Goal: Information Seeking & Learning: Learn about a topic

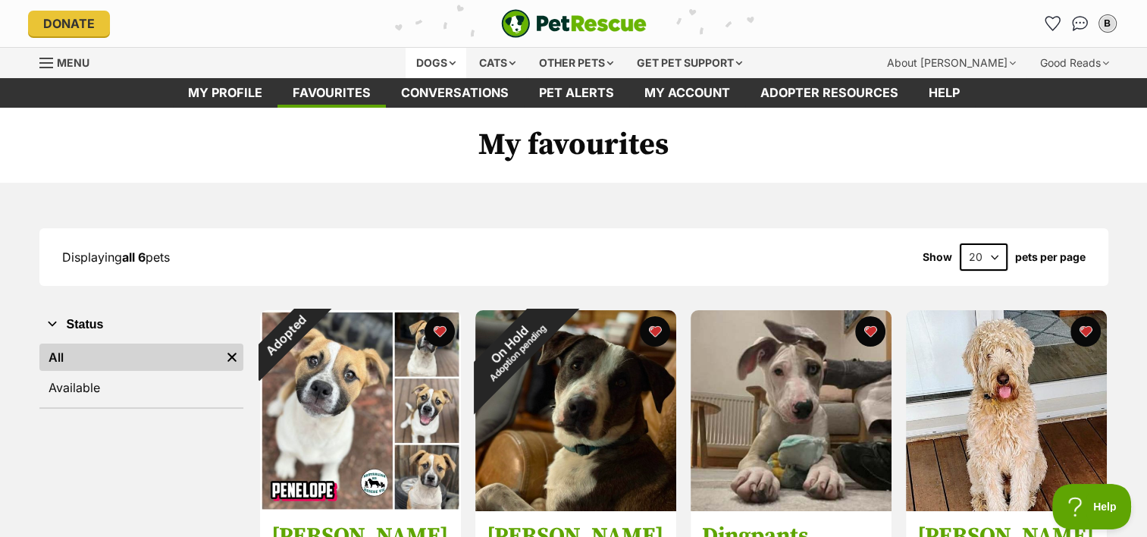
click at [443, 58] on div "Dogs" at bounding box center [435, 63] width 61 height 30
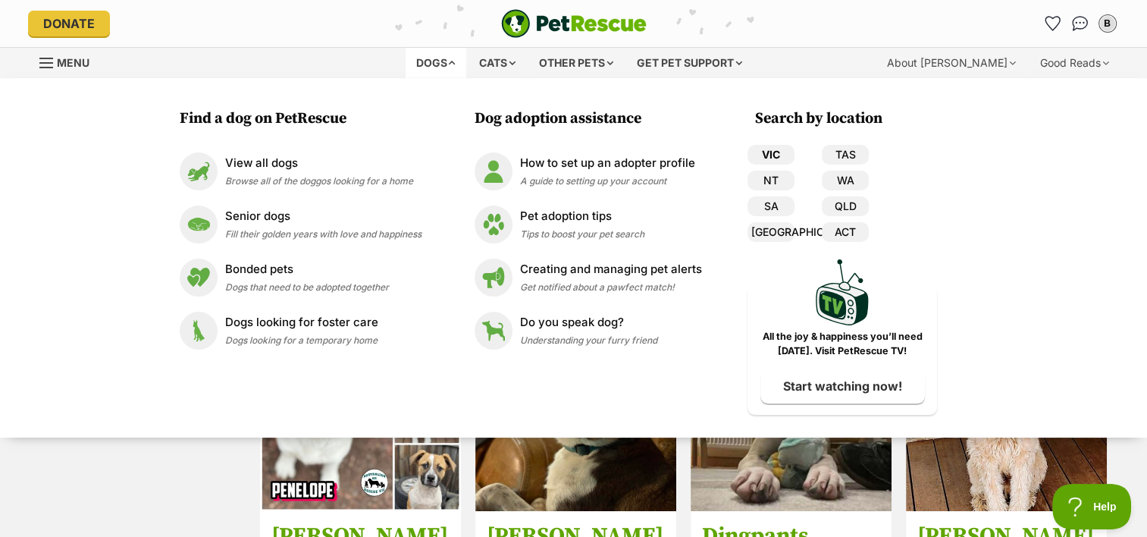
click at [767, 149] on link "VIC" at bounding box center [770, 155] width 47 height 20
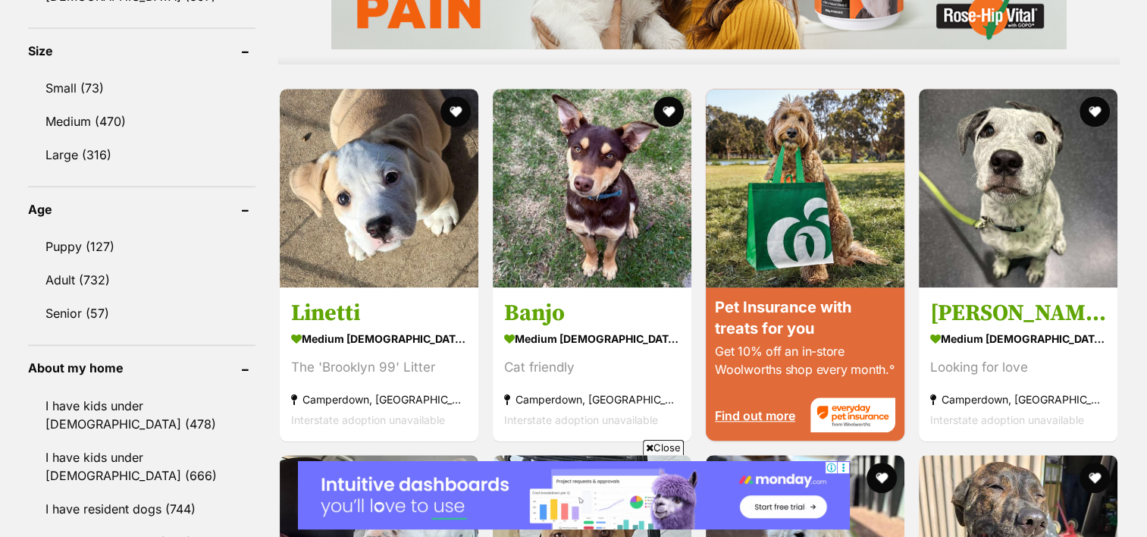
scroll to position [1414, 0]
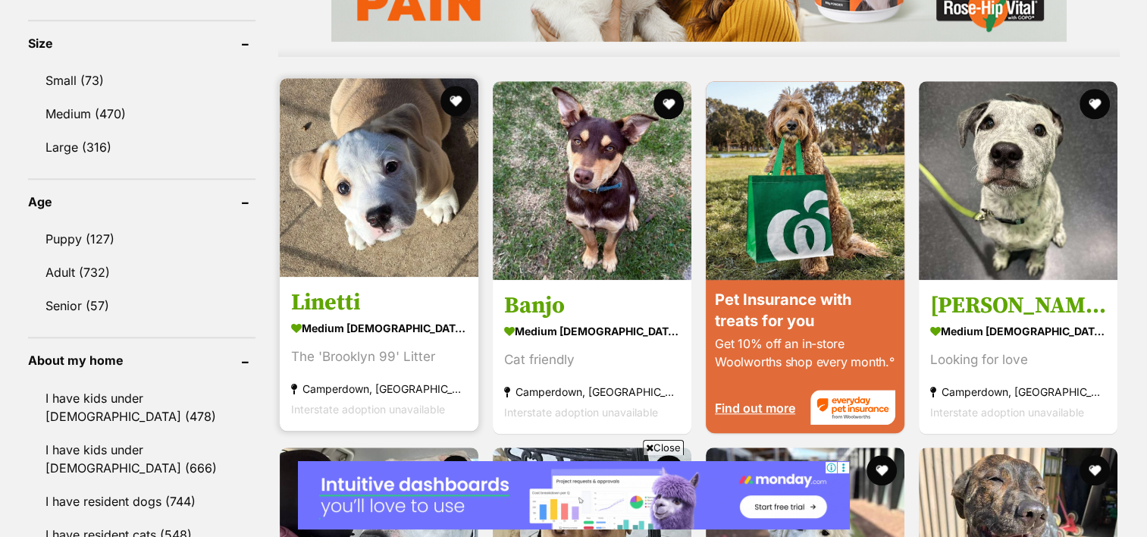
click at [407, 233] on img at bounding box center [379, 177] width 199 height 199
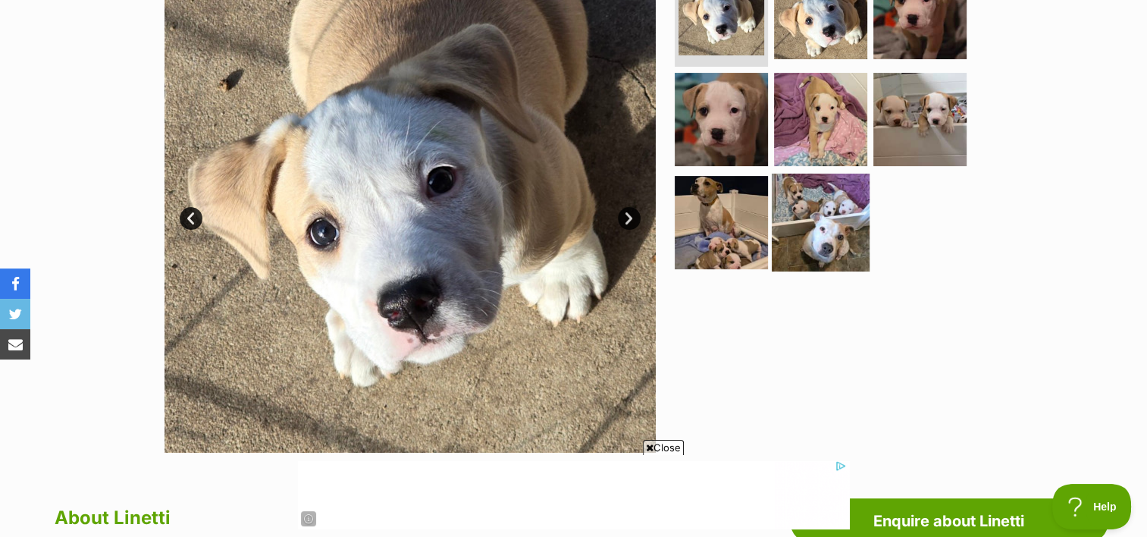
click at [821, 237] on img at bounding box center [820, 223] width 98 height 98
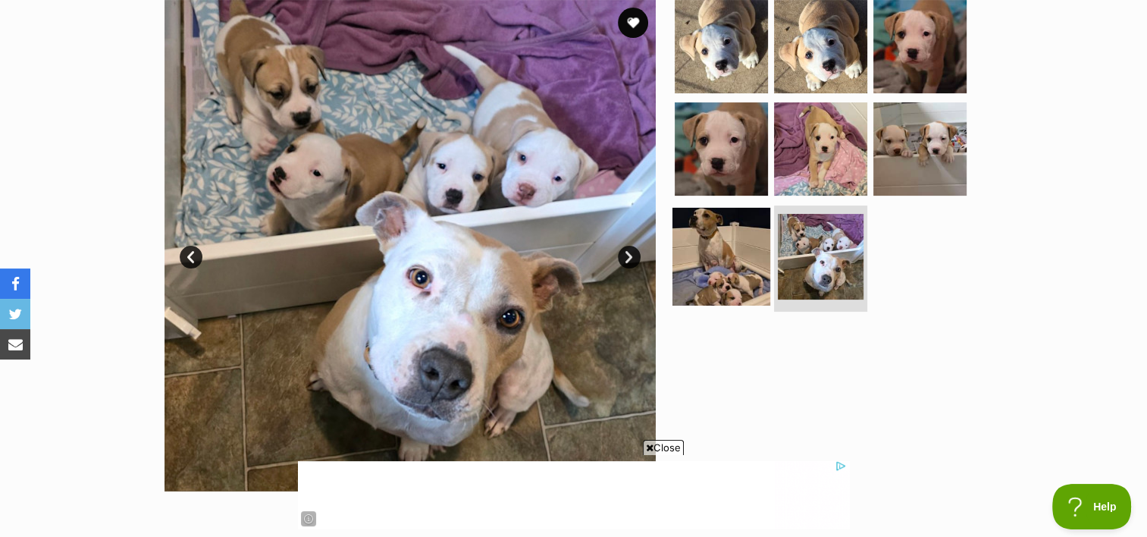
scroll to position [315, 0]
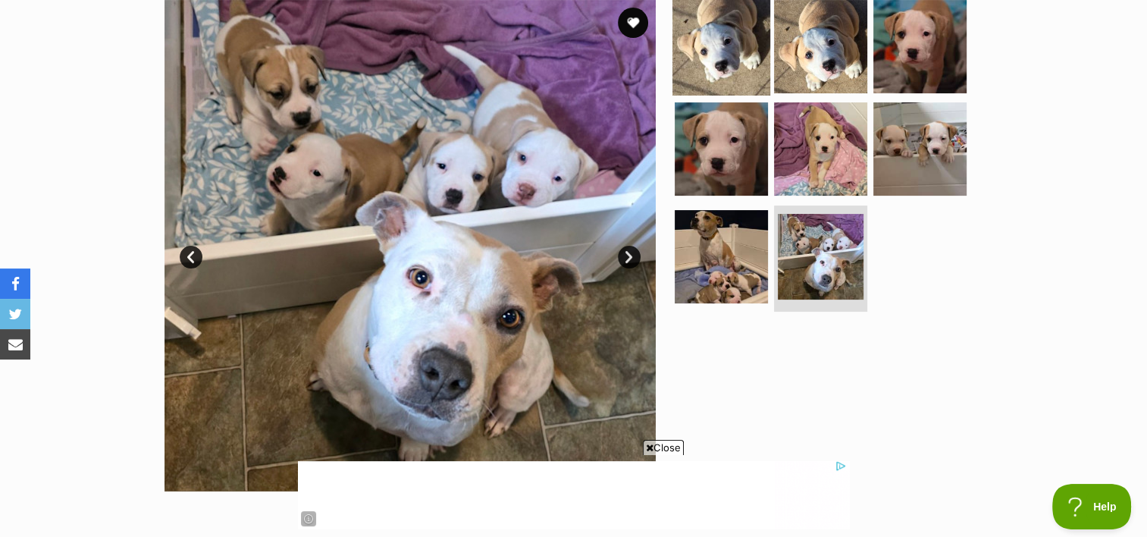
click at [737, 45] on img at bounding box center [721, 46] width 98 height 98
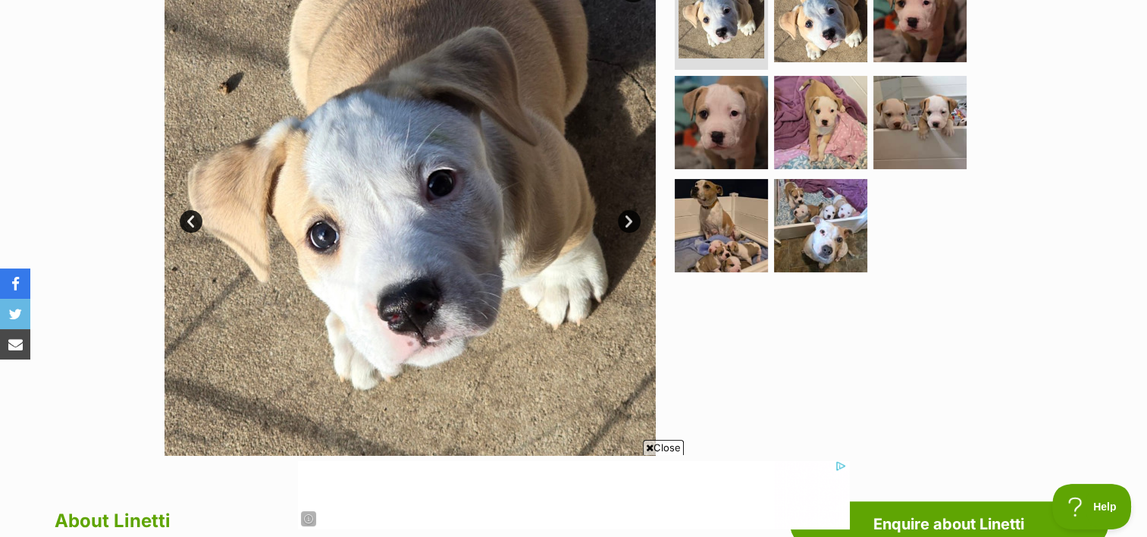
scroll to position [352, 0]
